Goal: Transaction & Acquisition: Purchase product/service

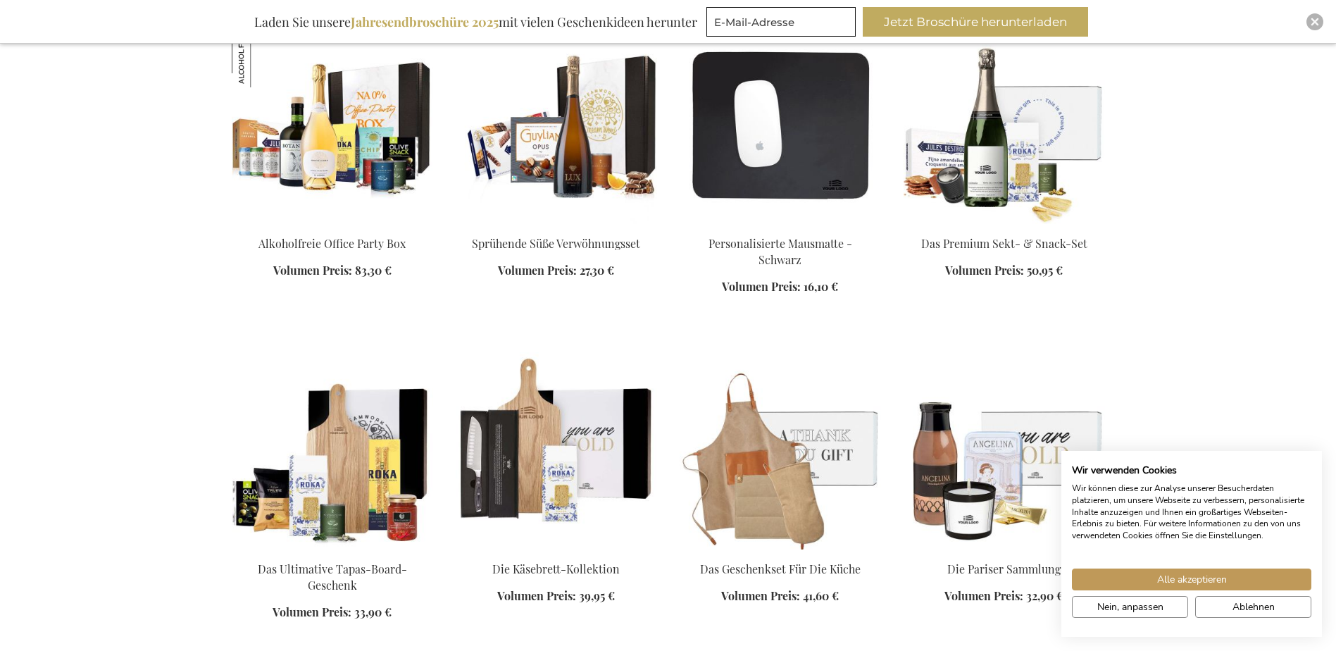
scroll to position [1619, 0]
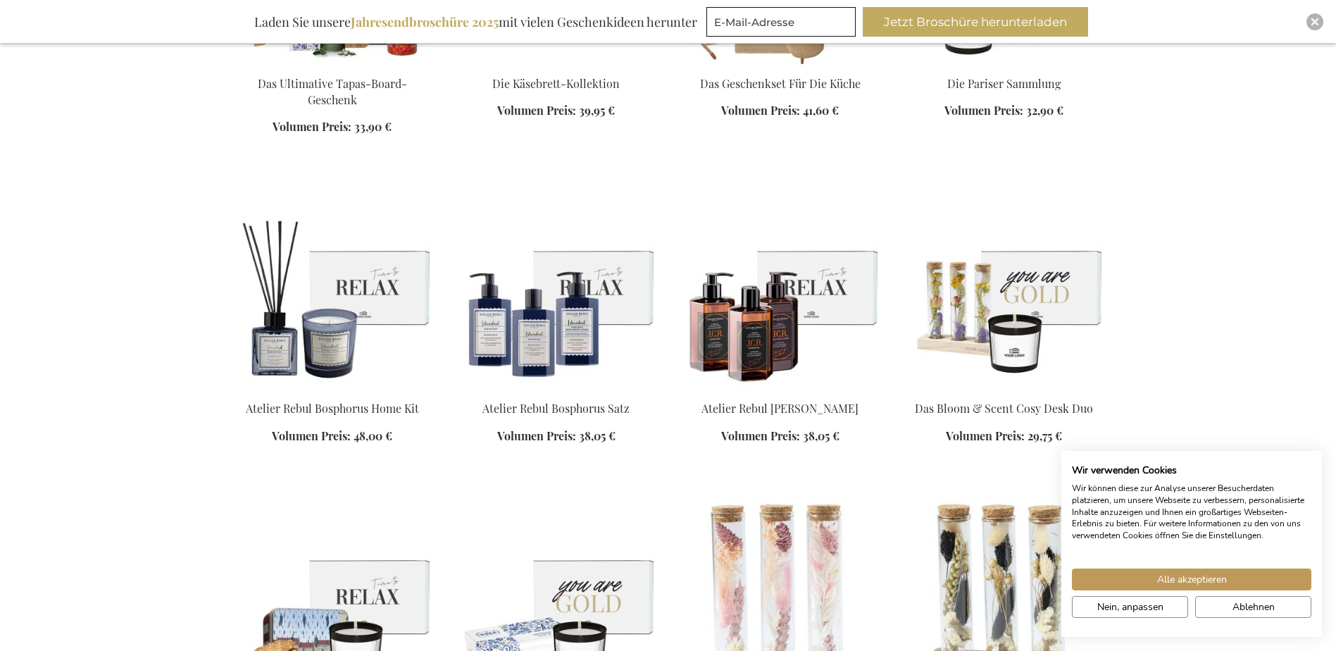
scroll to position [1971, 0]
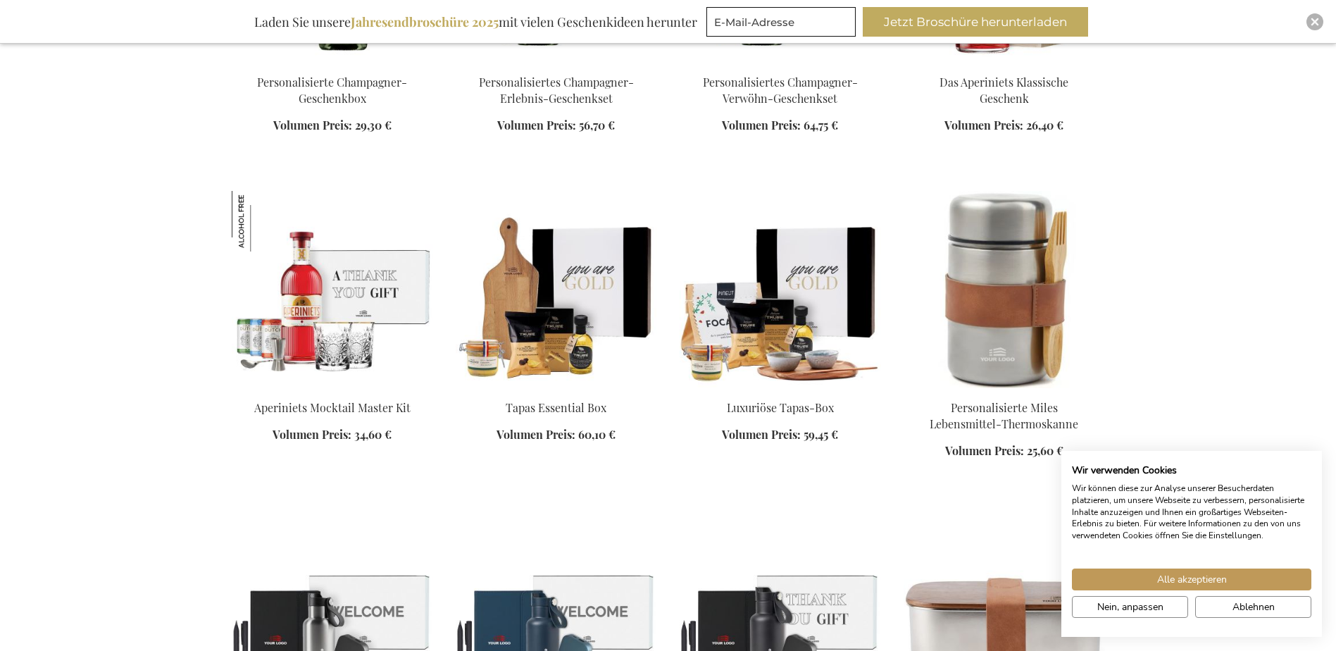
scroll to position [3238, 0]
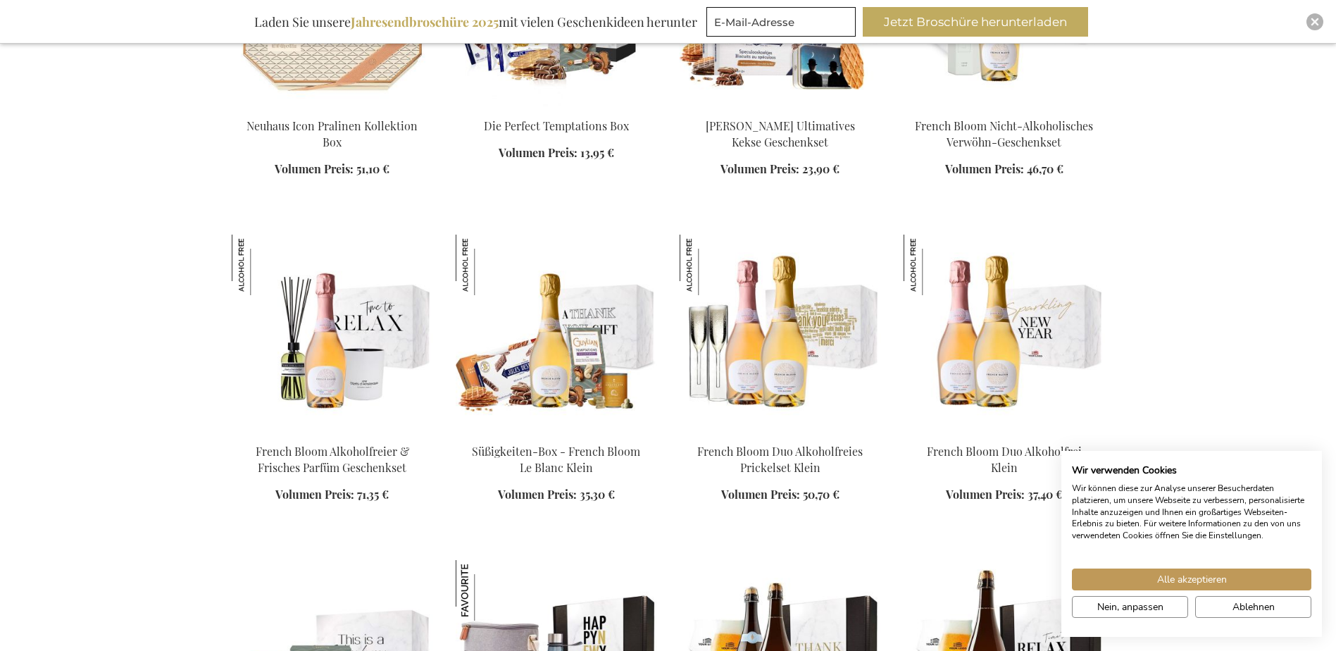
scroll to position [5632, 0]
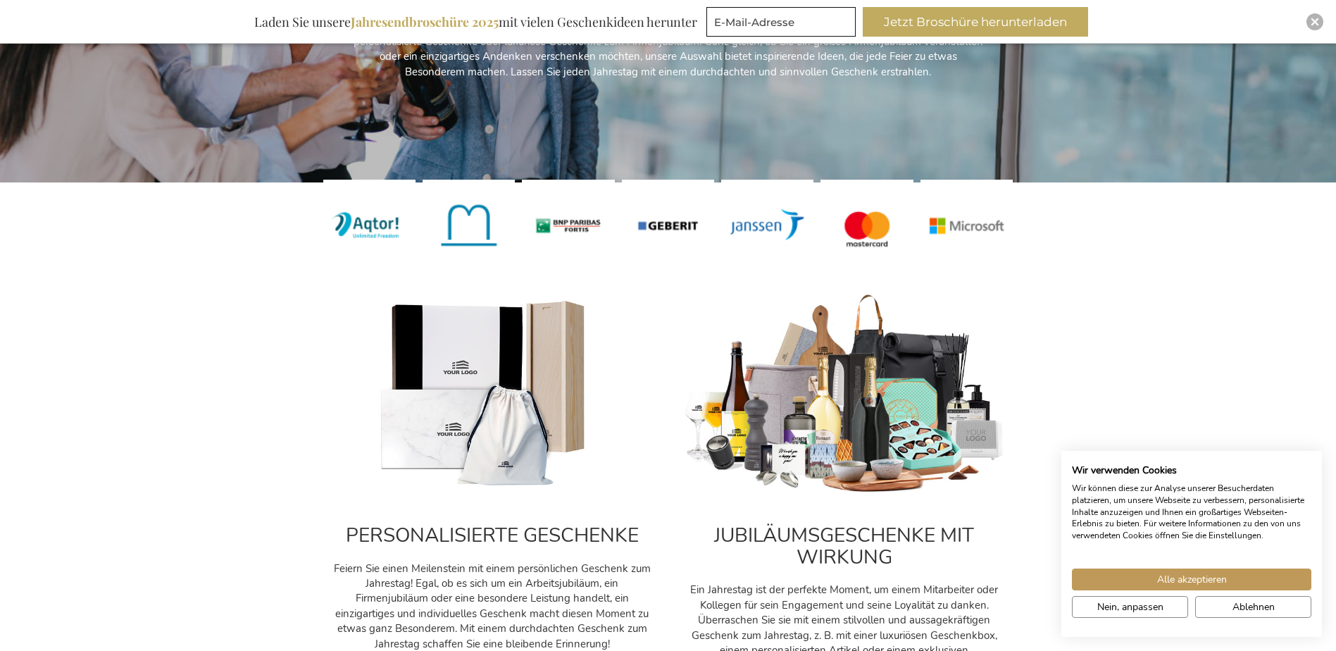
scroll to position [352, 0]
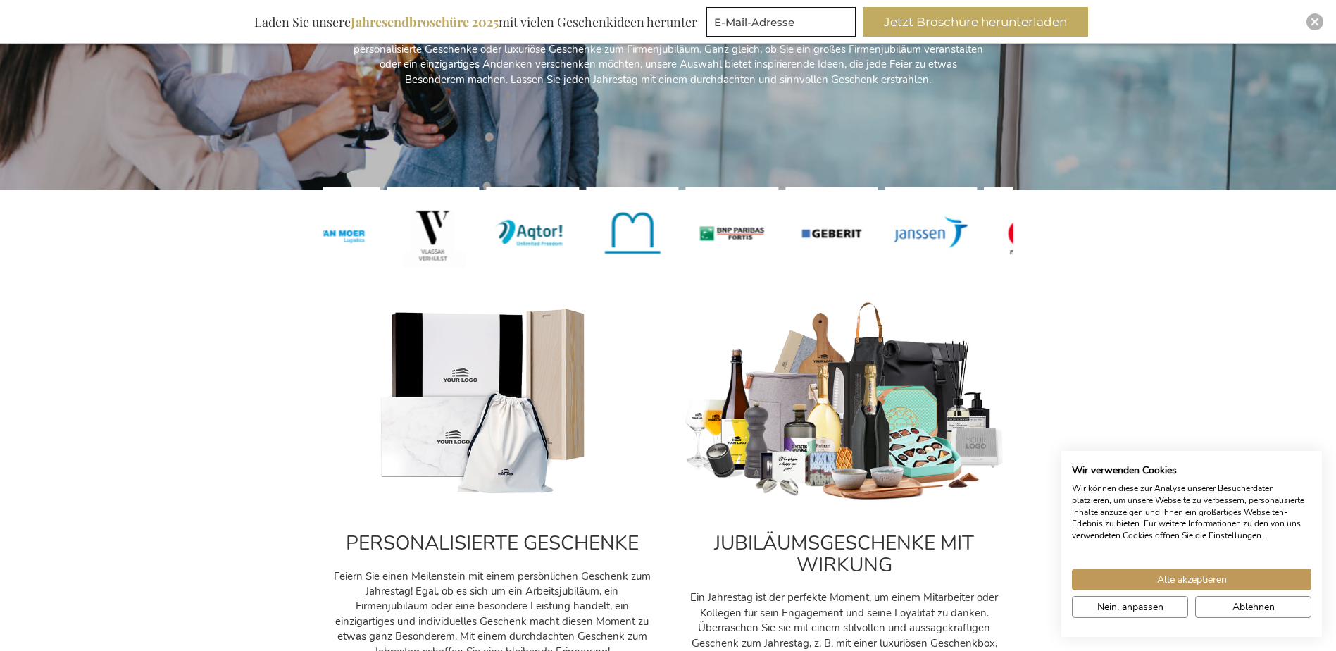
drag, startPoint x: 518, startPoint y: 235, endPoint x: 1073, endPoint y: 256, distance: 555.1
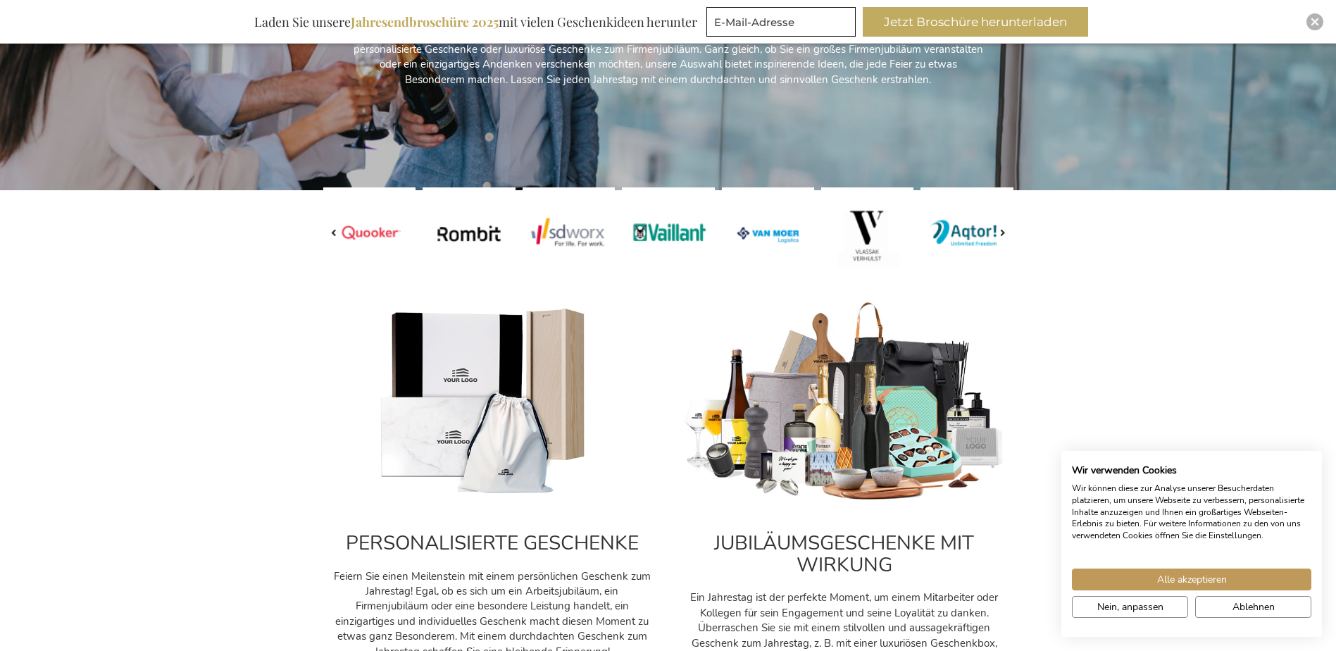
drag, startPoint x: 742, startPoint y: 241, endPoint x: 848, endPoint y: 240, distance: 105.6
click at [847, 240] on div at bounding box center [224, 233] width 2789 height 92
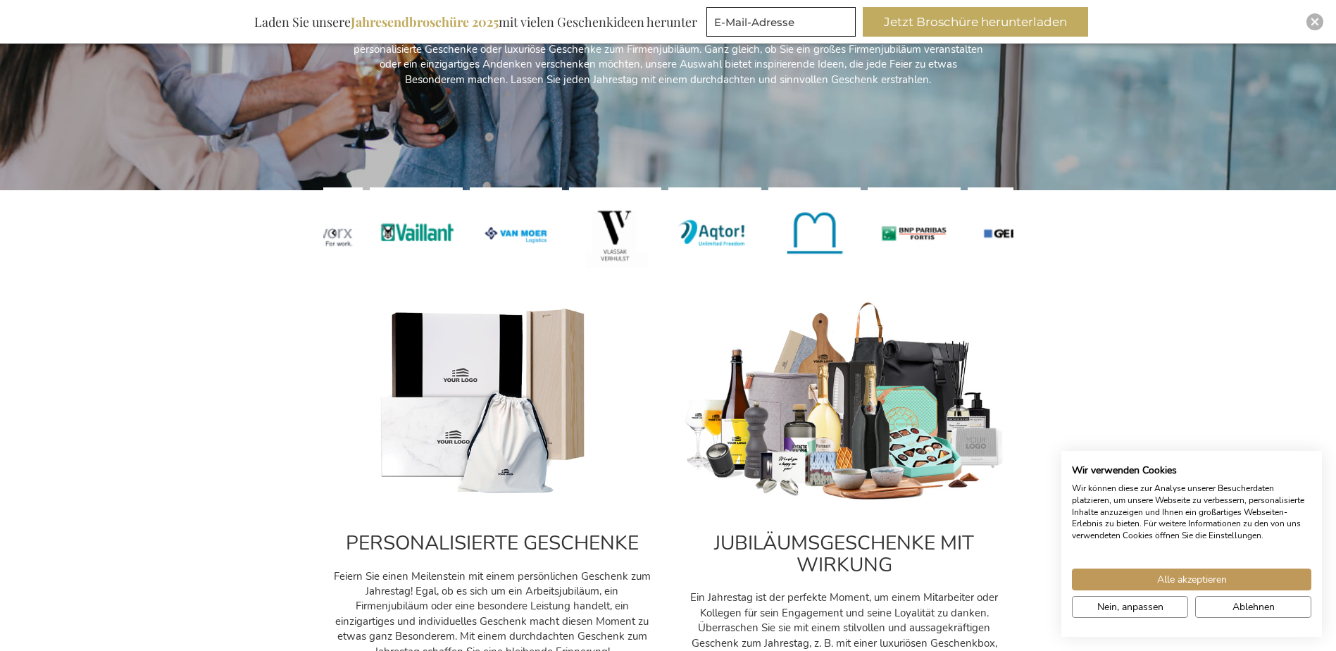
drag, startPoint x: 753, startPoint y: 238, endPoint x: 455, endPoint y: 241, distance: 298.5
click at [569, 241] on img at bounding box center [615, 233] width 92 height 92
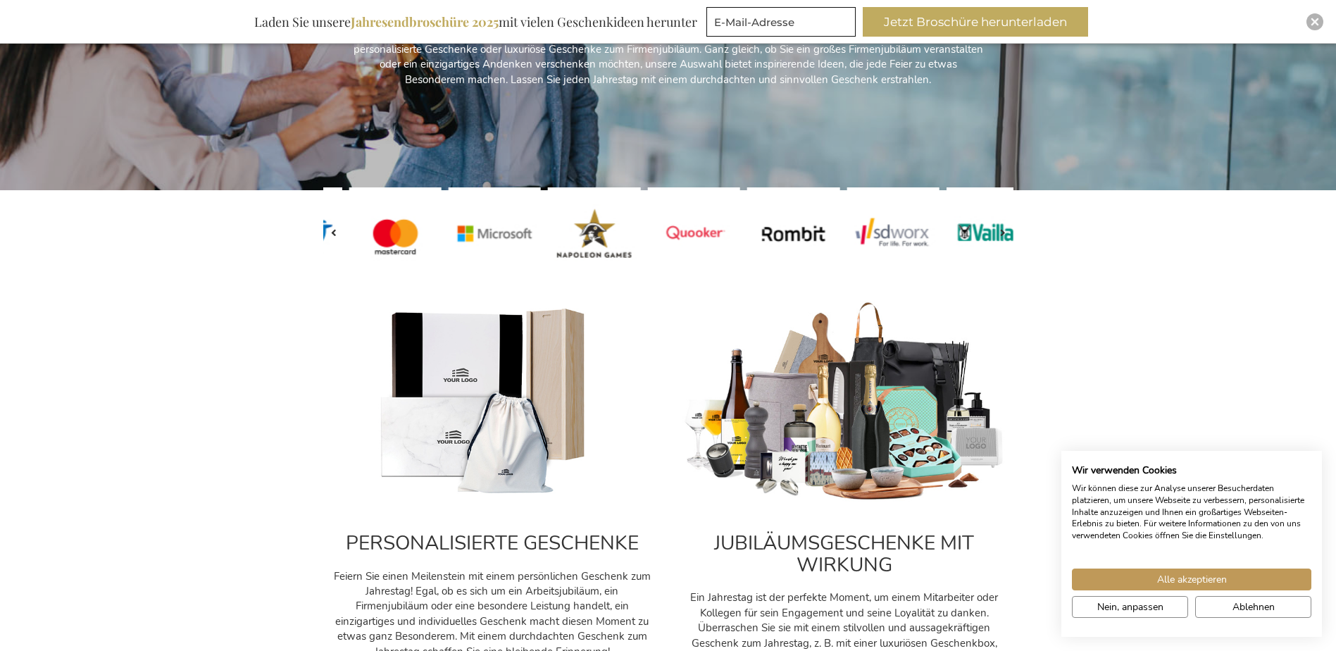
drag, startPoint x: 884, startPoint y: 229, endPoint x: 480, endPoint y: 256, distance: 405.0
click at [548, 256] on img at bounding box center [594, 233] width 92 height 92
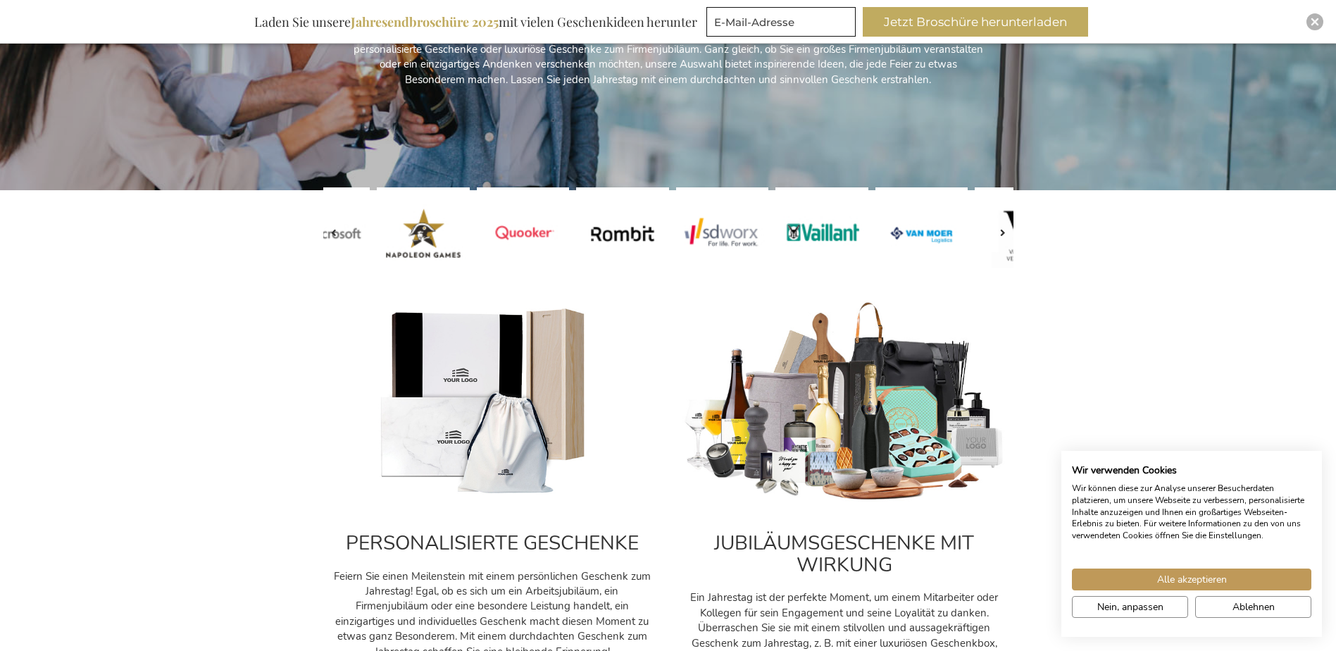
drag, startPoint x: 810, startPoint y: 232, endPoint x: 567, endPoint y: 250, distance: 242.8
click at [676, 250] on img at bounding box center [722, 233] width 92 height 92
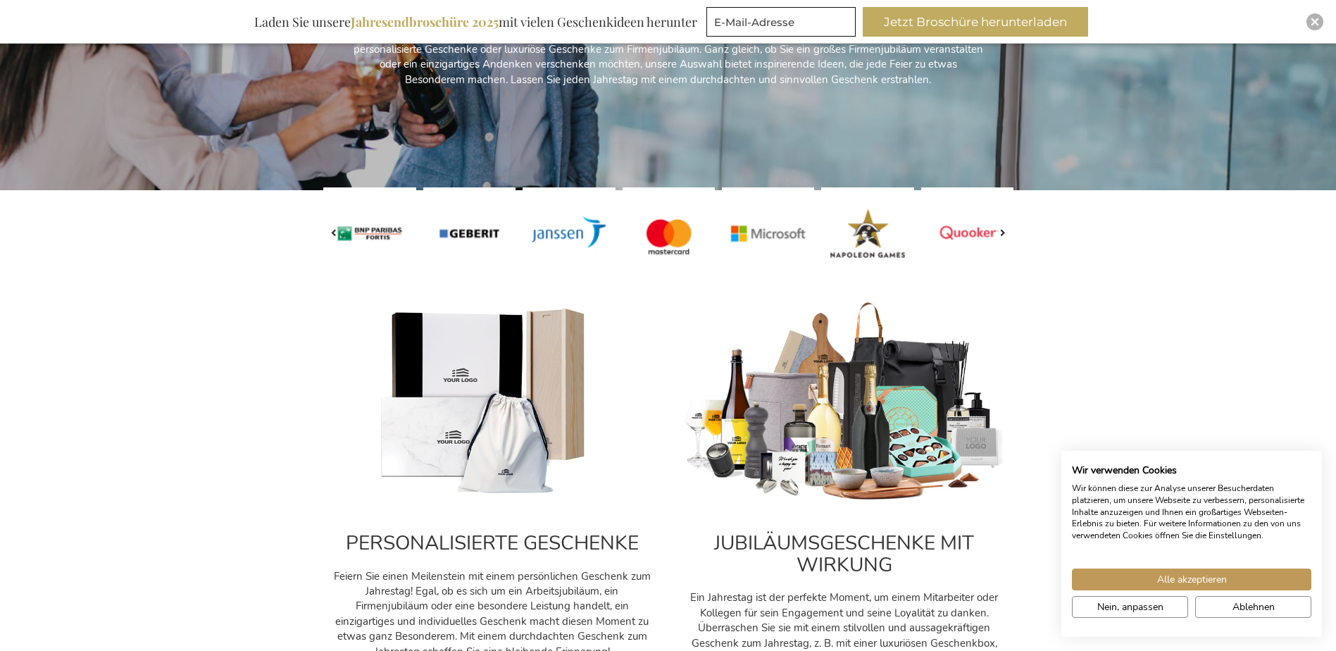
click at [807, 236] on div at bounding box center [822, 233] width 2789 height 92
click at [480, 424] on img at bounding box center [492, 402] width 324 height 202
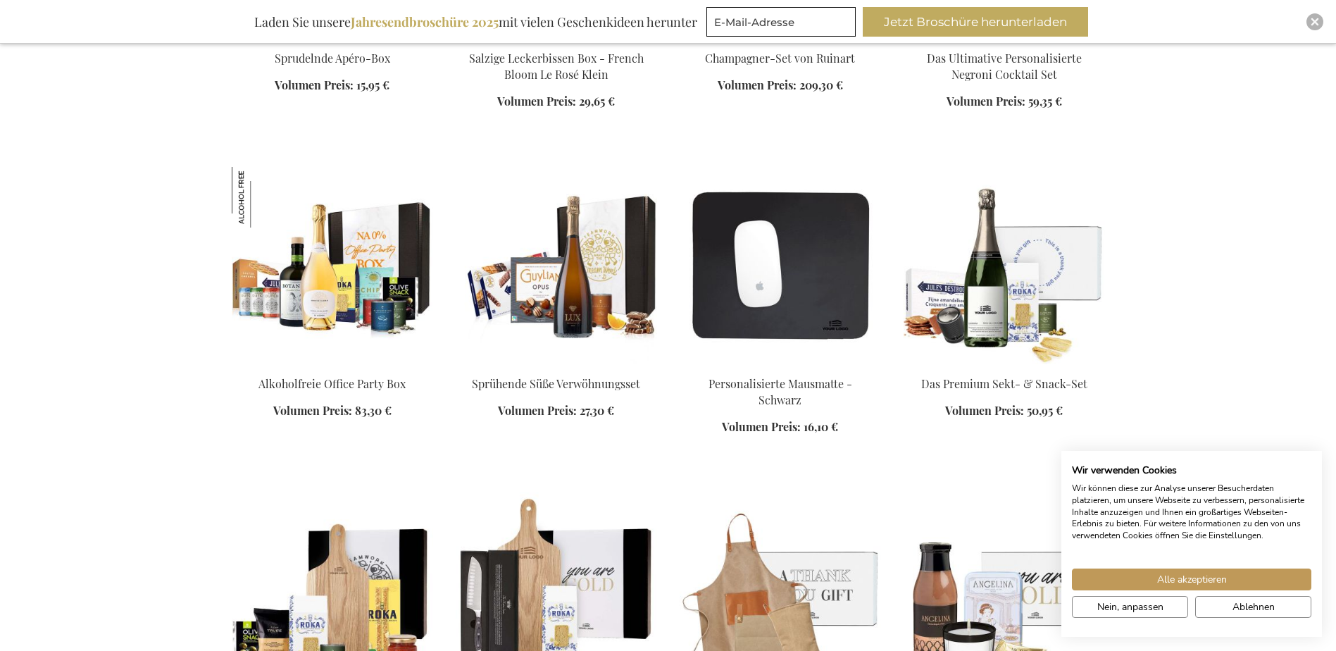
scroll to position [1760, 0]
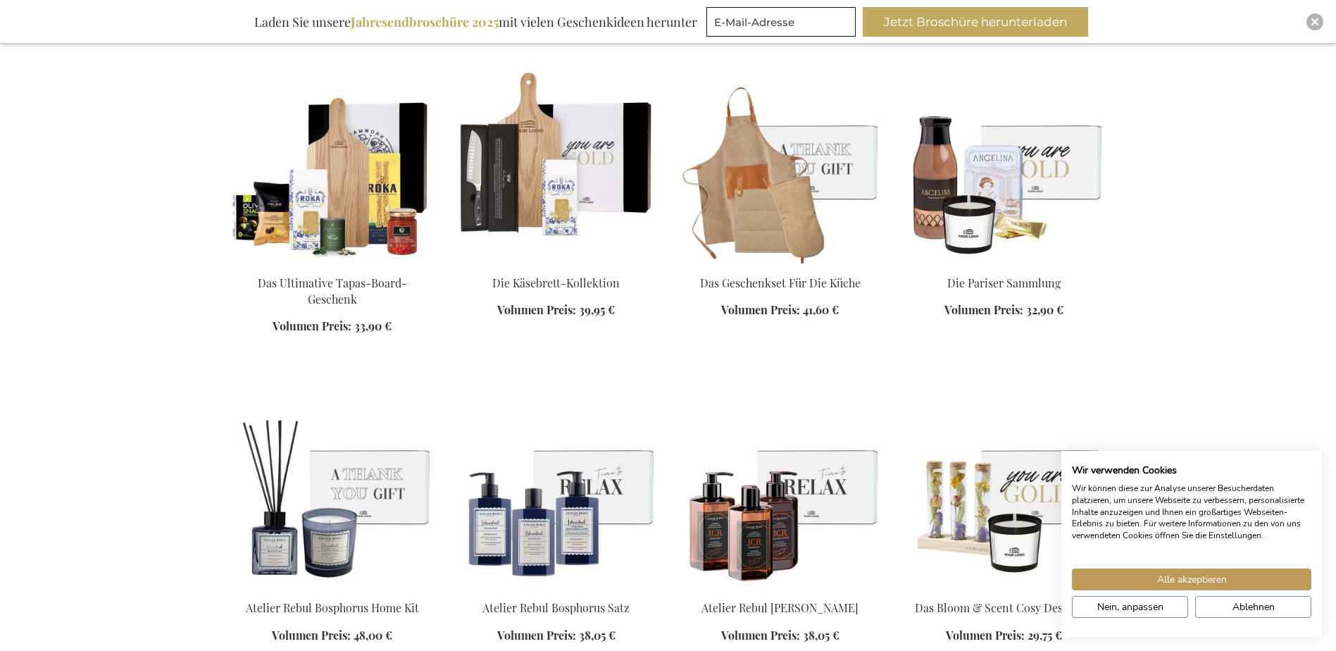
scroll to position [1690, 0]
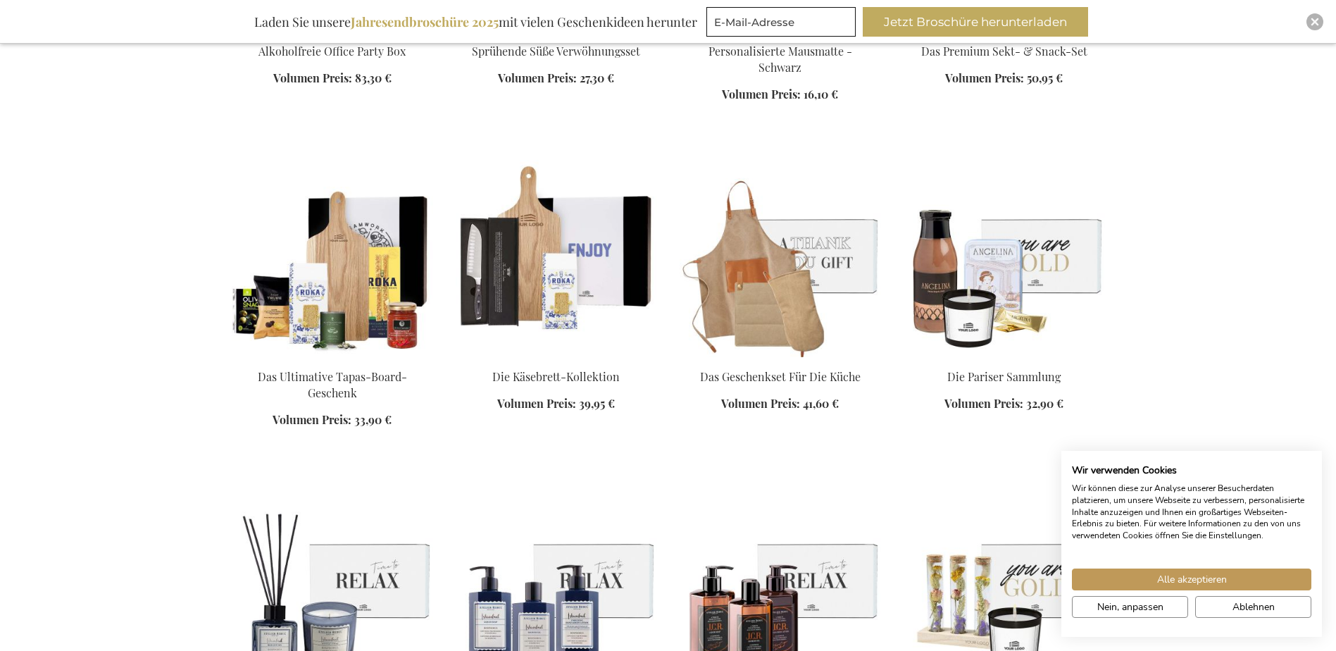
scroll to position [1619, 0]
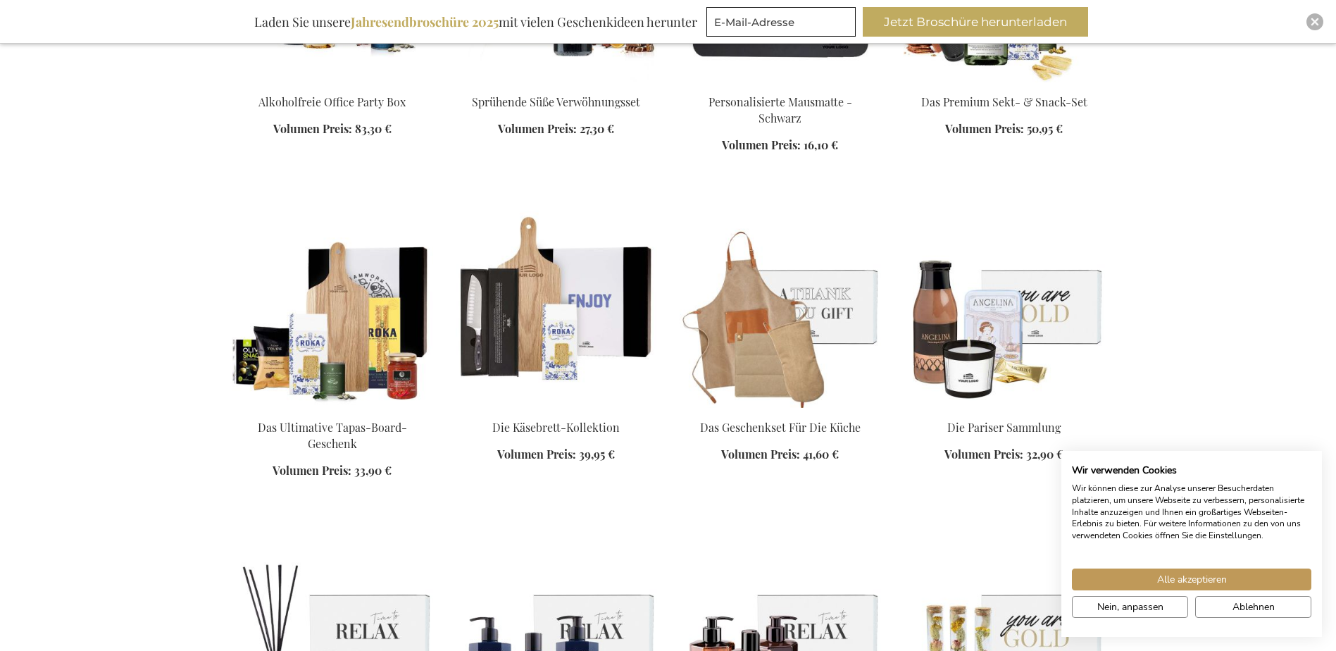
click at [539, 308] on img at bounding box center [556, 309] width 201 height 197
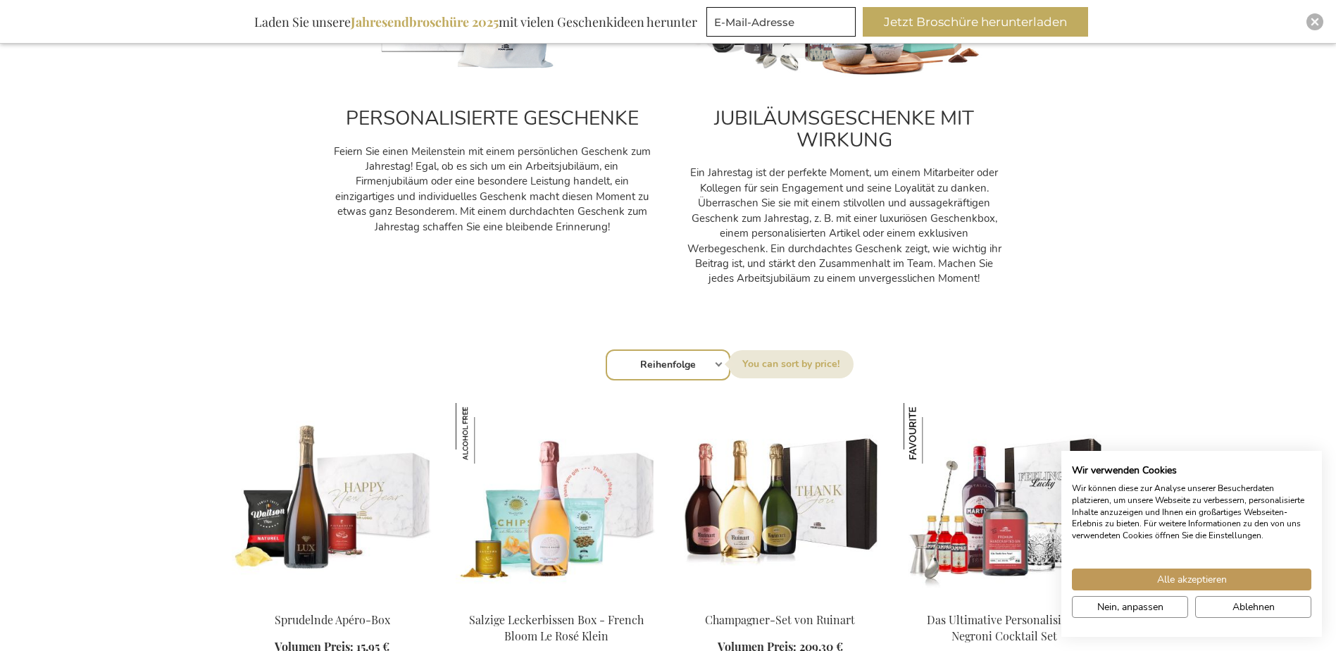
scroll to position [760, 0]
